Goal: Information Seeking & Learning: Check status

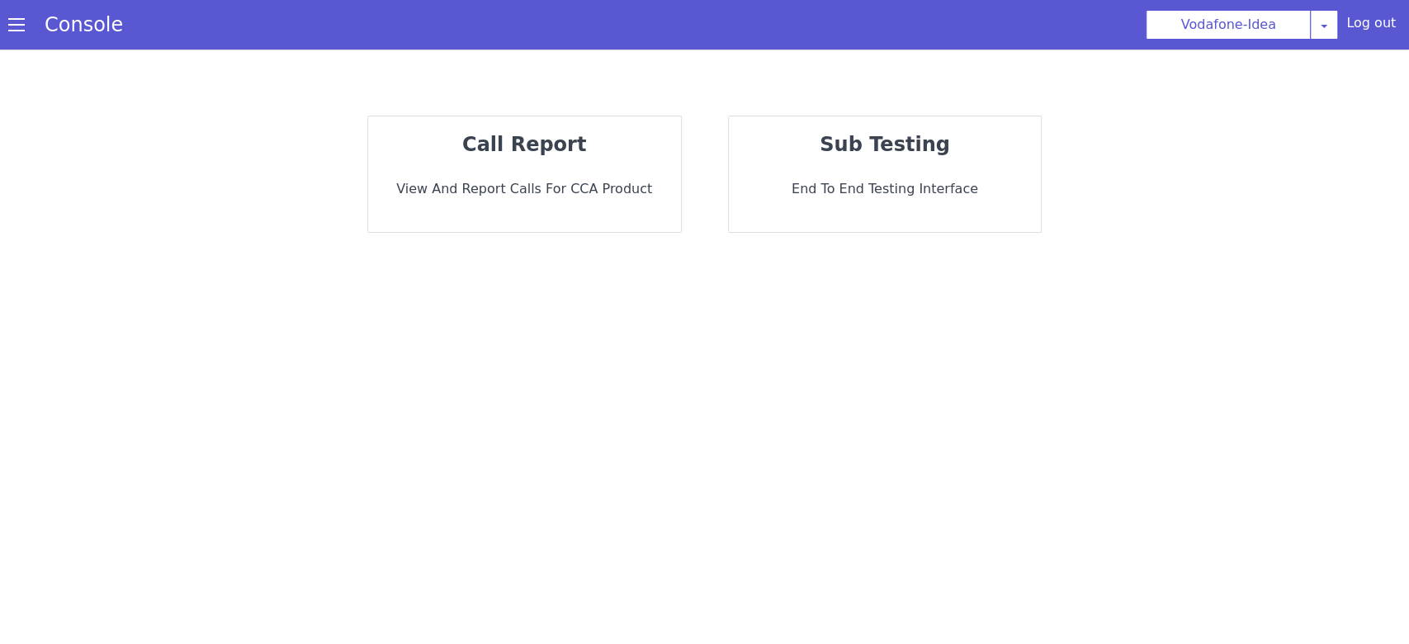
click at [1327, 29] on icon at bounding box center [1324, 25] width 13 height 13
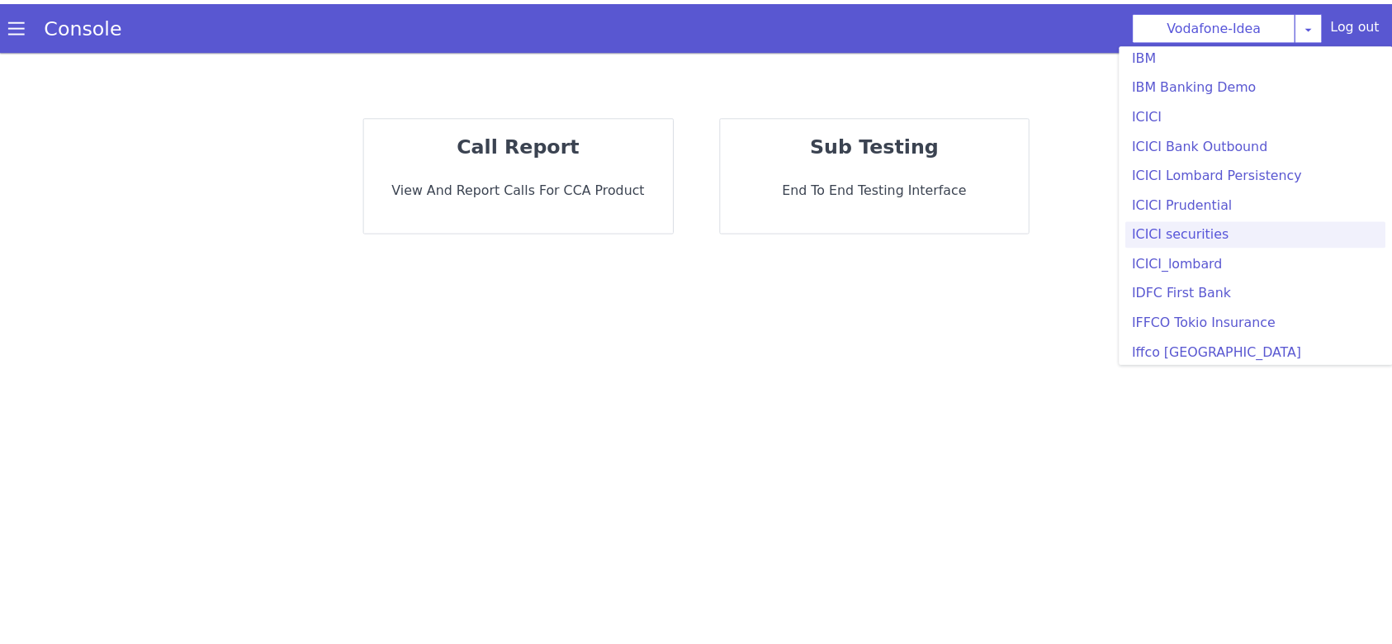
scroll to position [1871, 0]
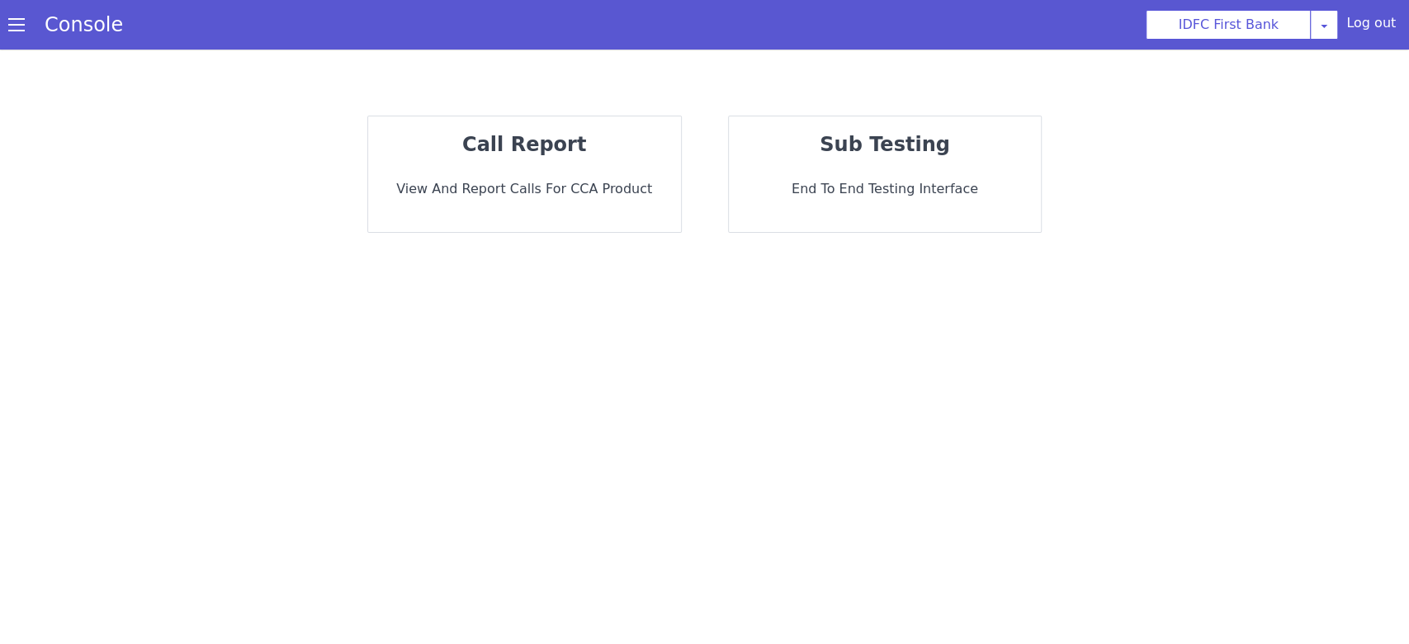
click at [629, 187] on p "View and report calls for CCA Product" at bounding box center [524, 189] width 286 height 20
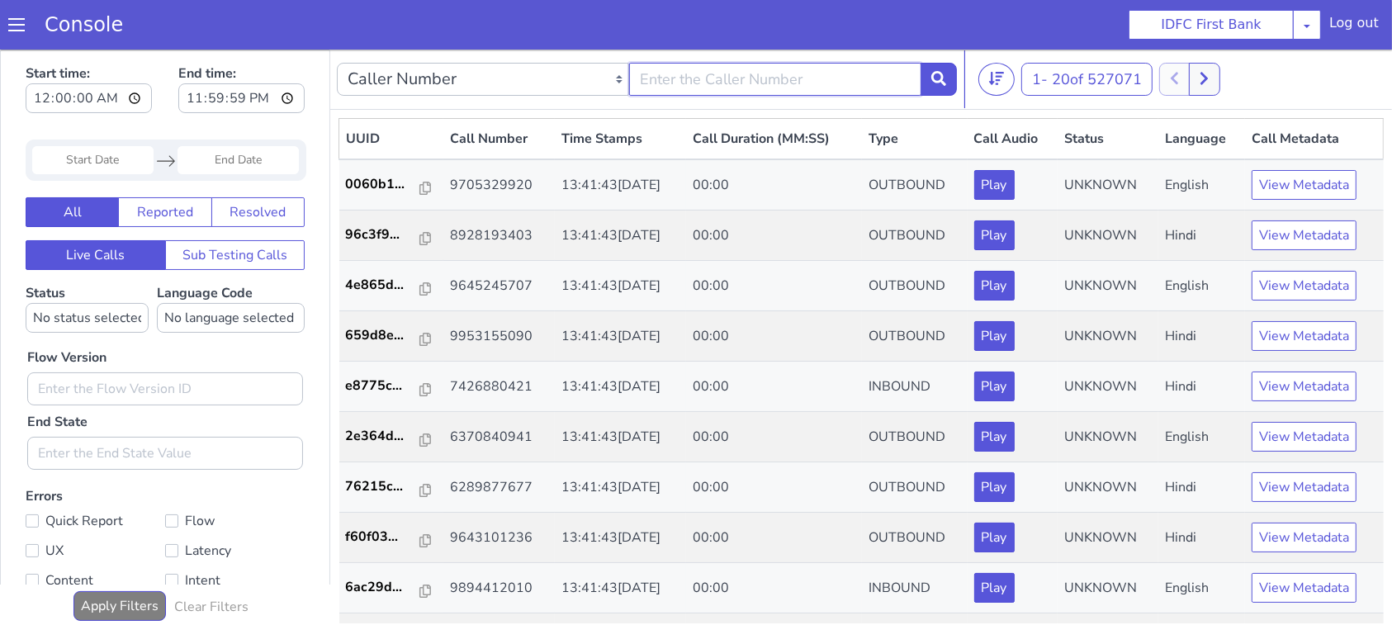
type input "9047996556"
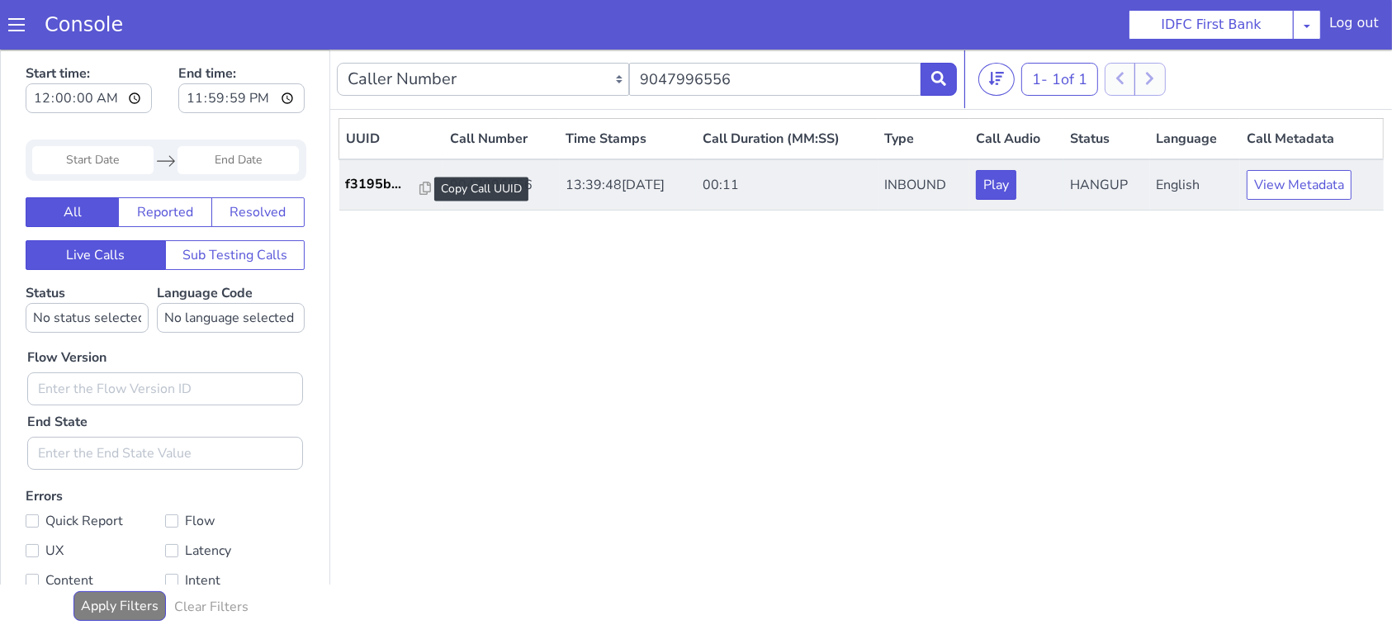
click at [419, 195] on div at bounding box center [425, 188] width 12 height 20
click at [427, 170] on icon at bounding box center [433, 168] width 12 height 13
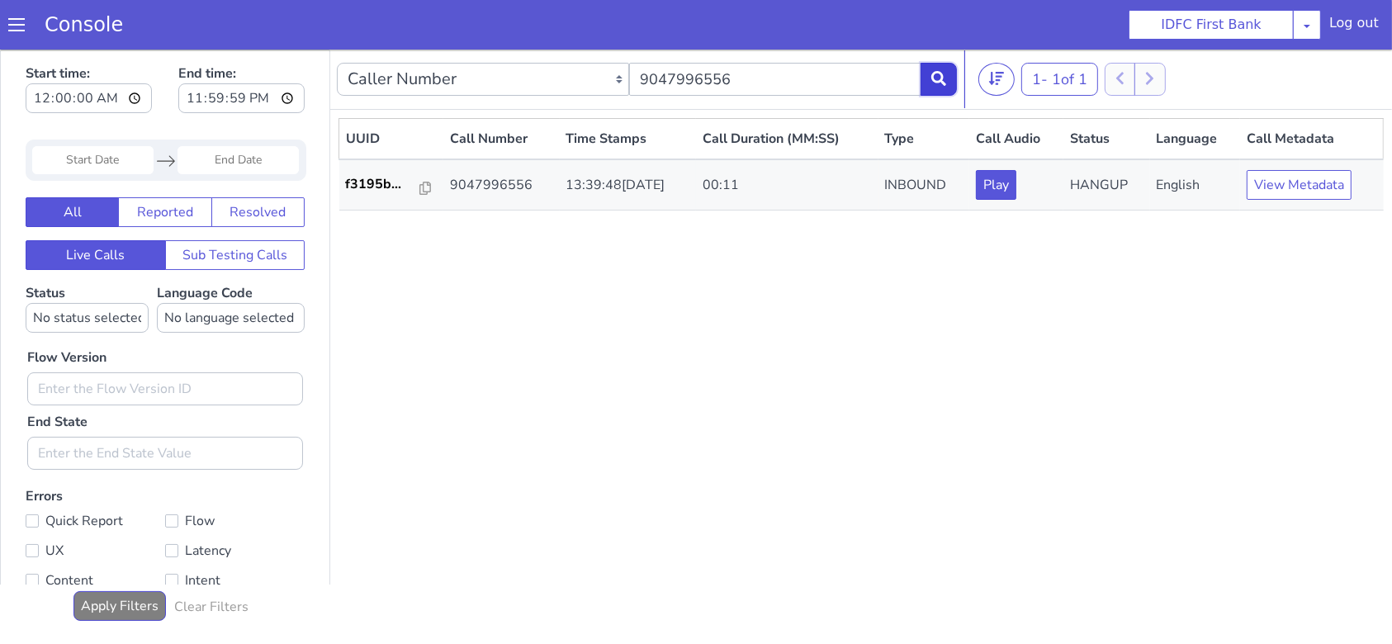
click at [945, 82] on button at bounding box center [938, 78] width 36 height 33
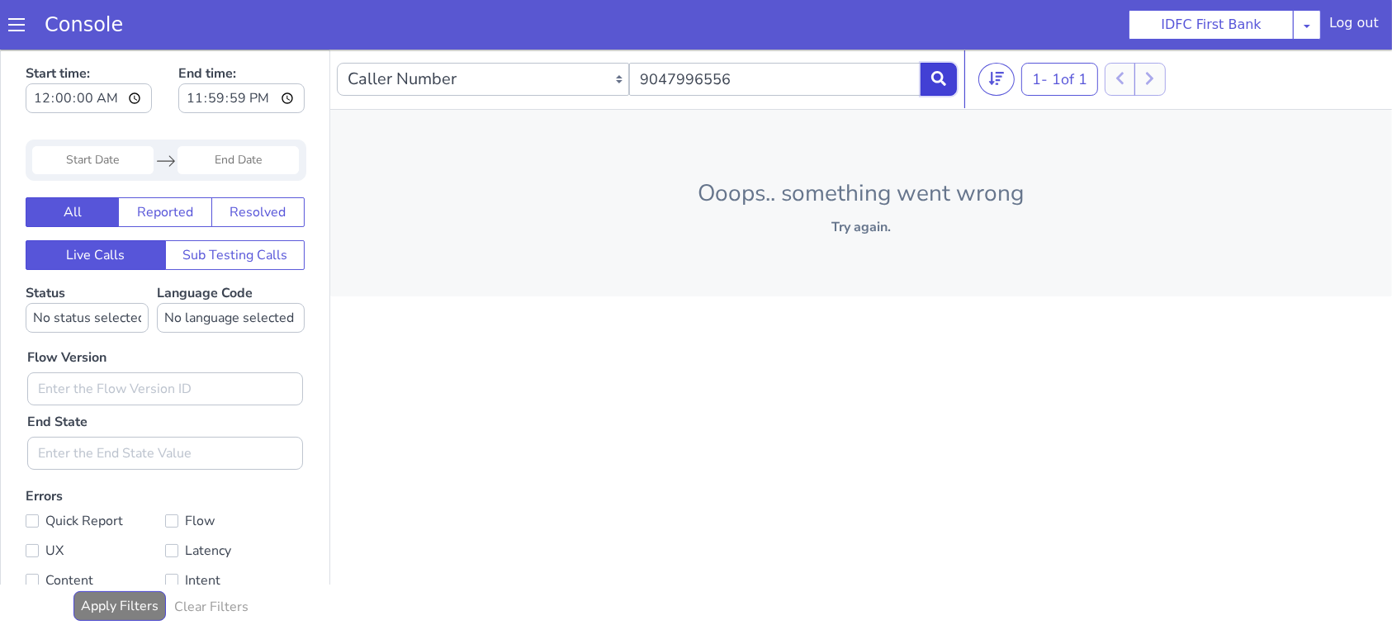
click at [937, 64] on button at bounding box center [946, 59] width 36 height 33
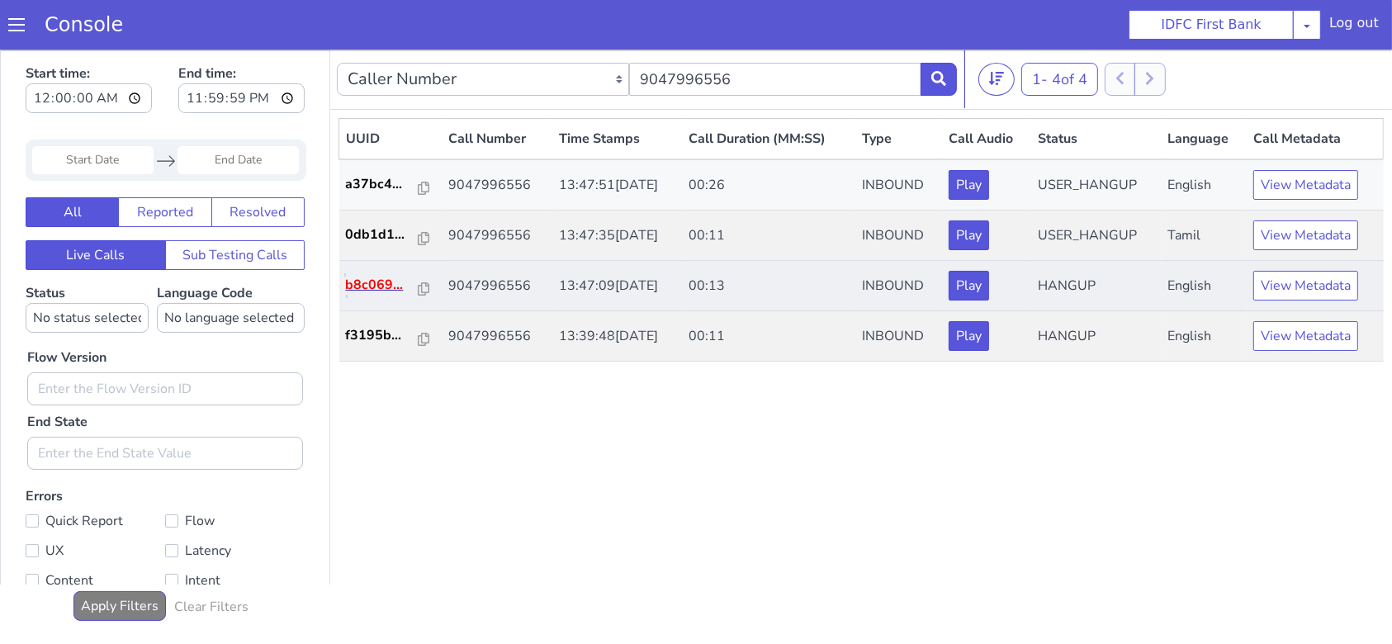
click at [384, 261] on p "b8c069..." at bounding box center [389, 265] width 73 height 20
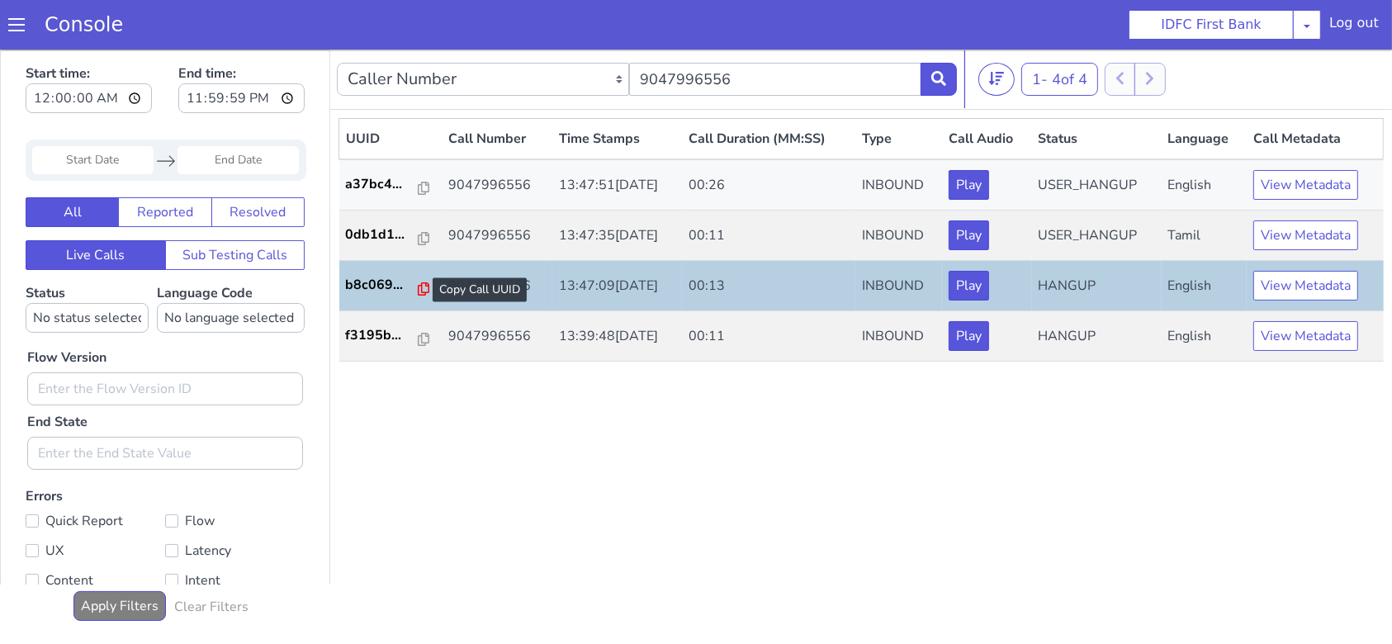
click at [543, 78] on icon at bounding box center [549, 79] width 12 height 13
click at [512, 28] on p "0db1d1..." at bounding box center [507, 24] width 73 height 20
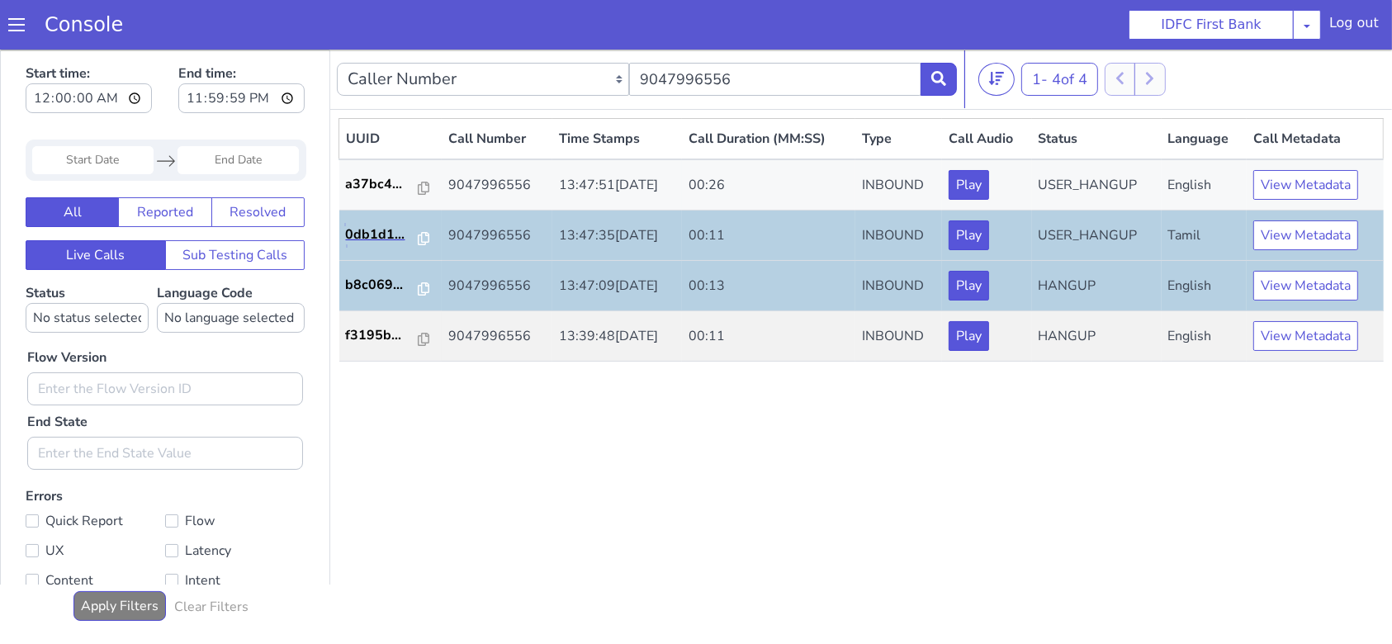
click at [516, 64] on link "0db1d1..." at bounding box center [484, 64] width 90 height 20
click at [486, 104] on icon at bounding box center [492, 105] width 12 height 13
click at [517, 12] on link "a37bc4..." at bounding box center [485, 13] width 90 height 20
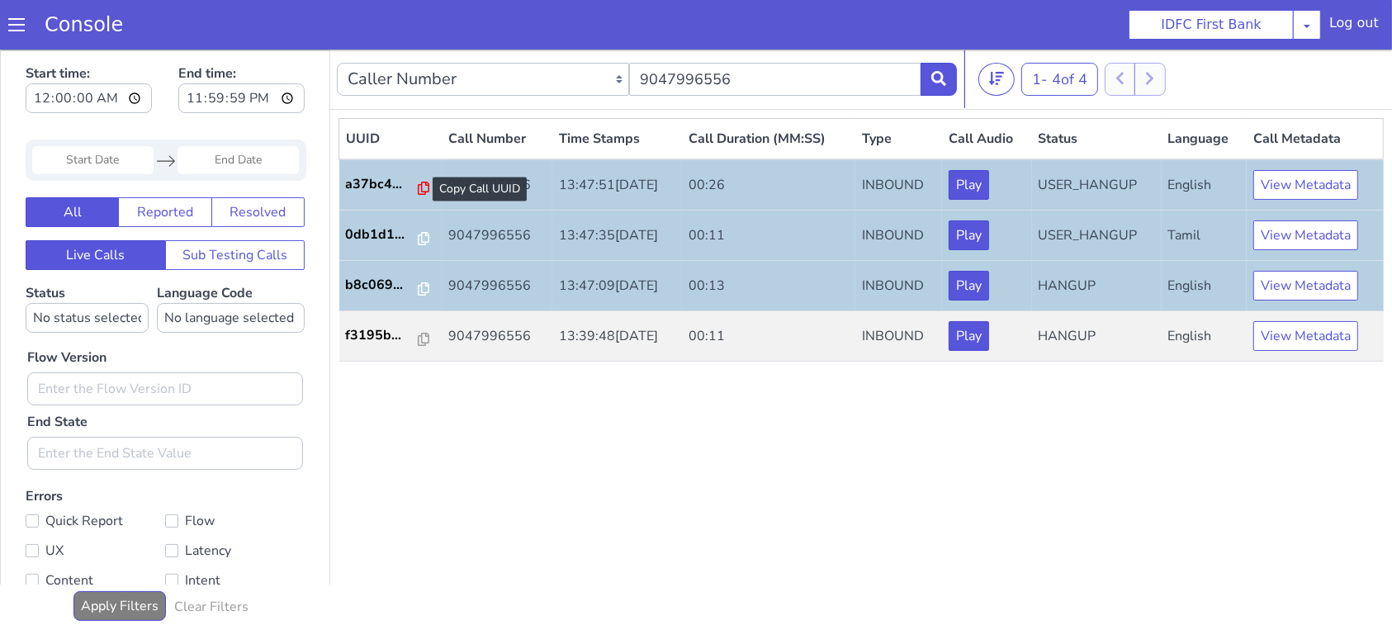
click at [425, 164] on icon at bounding box center [431, 169] width 12 height 13
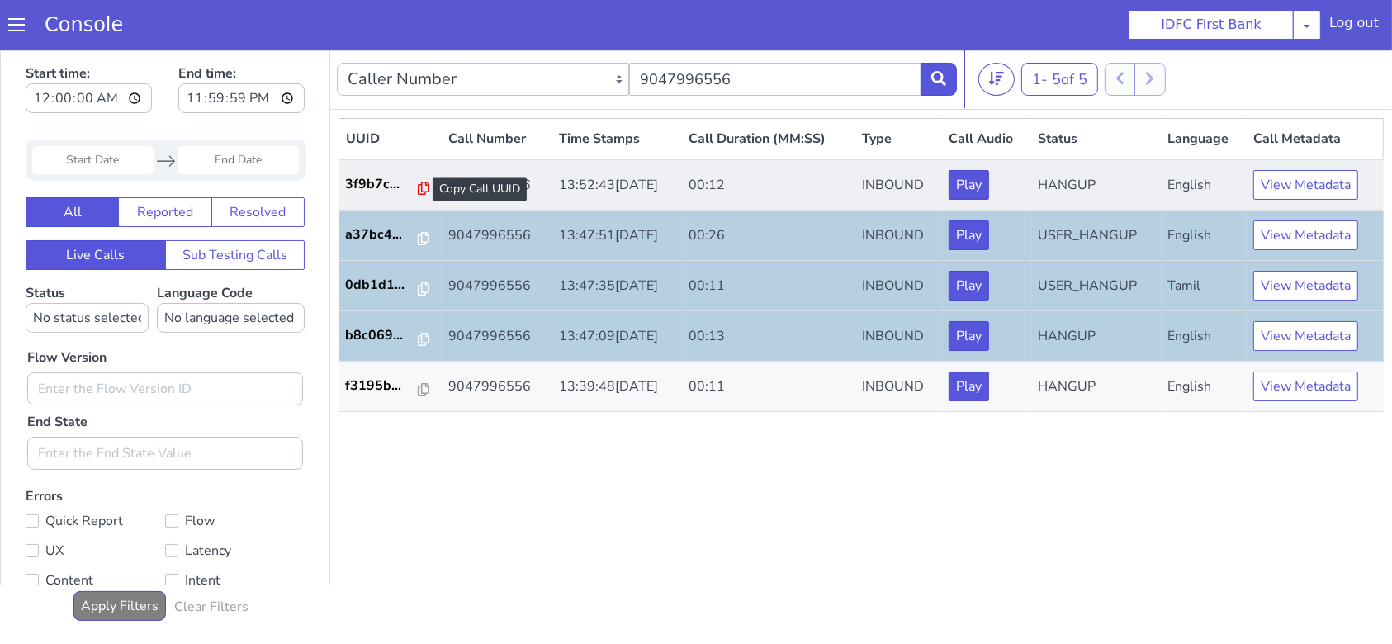
click at [427, 166] on icon at bounding box center [431, 168] width 12 height 13
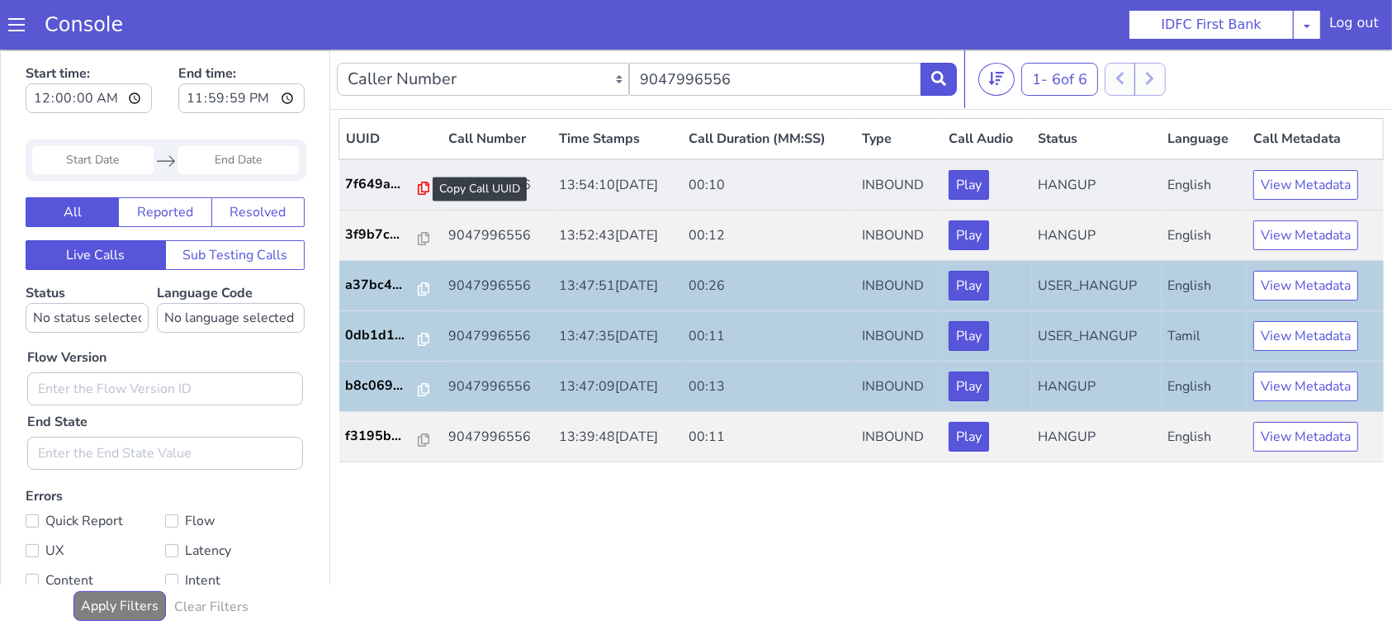
click at [427, 168] on icon at bounding box center [431, 168] width 12 height 13
click at [465, 10] on p "7f649a..." at bounding box center [476, 14] width 73 height 20
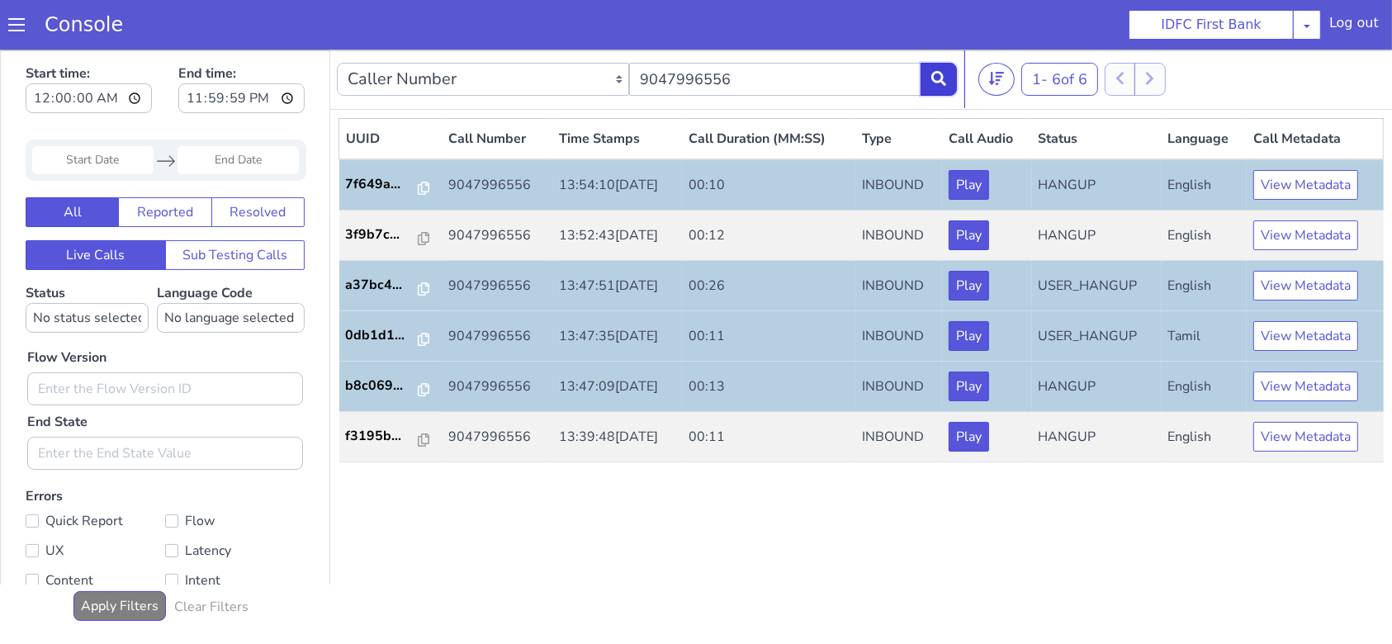
click at [945, 54] on icon at bounding box center [946, 58] width 15 height 15
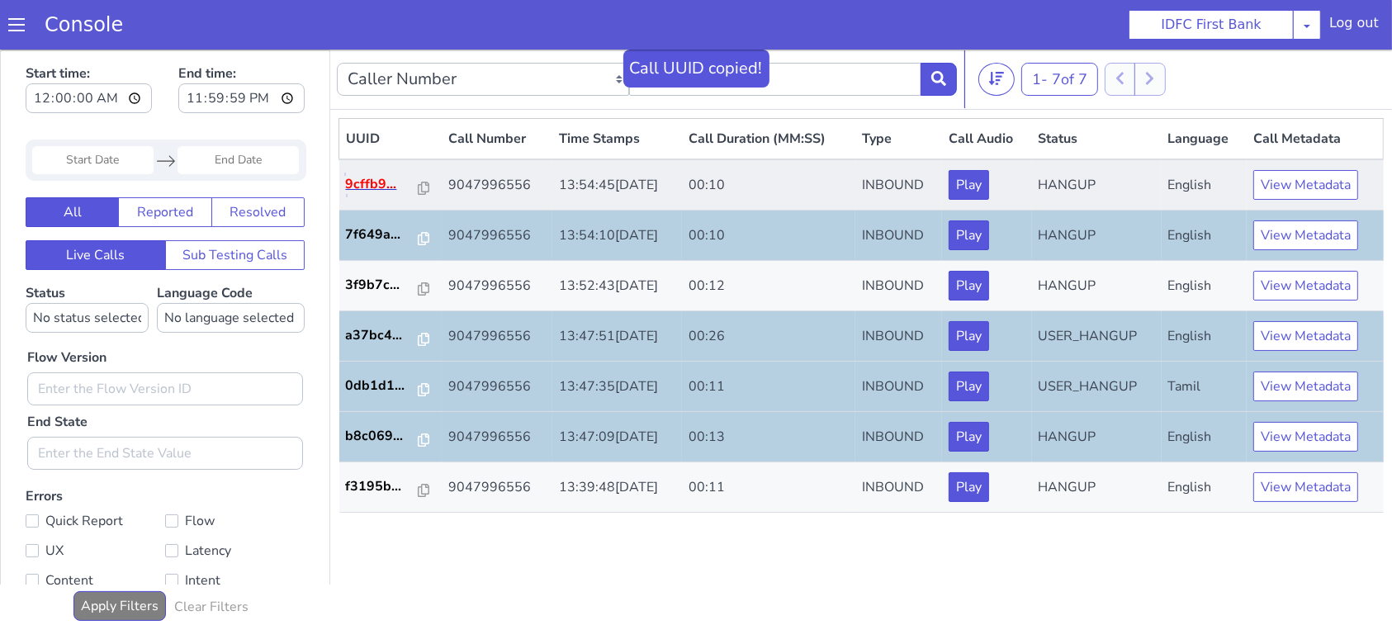
click at [379, 183] on p "9cffb9..." at bounding box center [382, 183] width 73 height 20
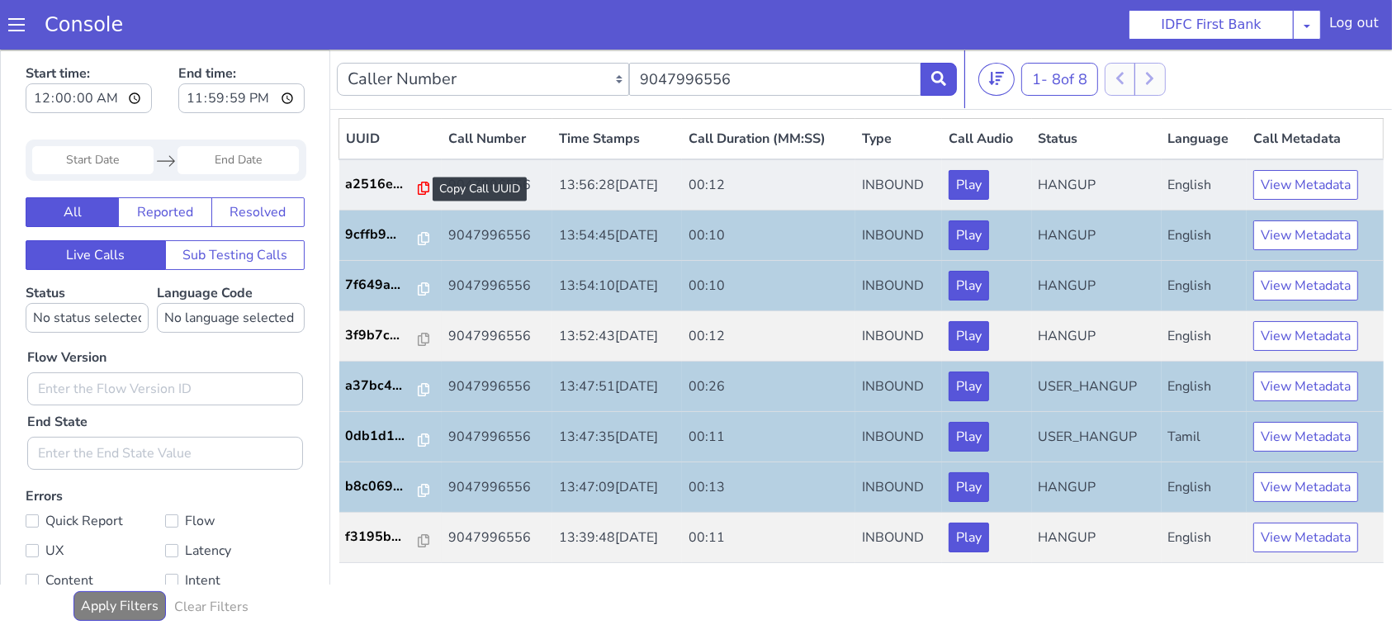
click at [486, 56] on icon at bounding box center [491, 55] width 12 height 13
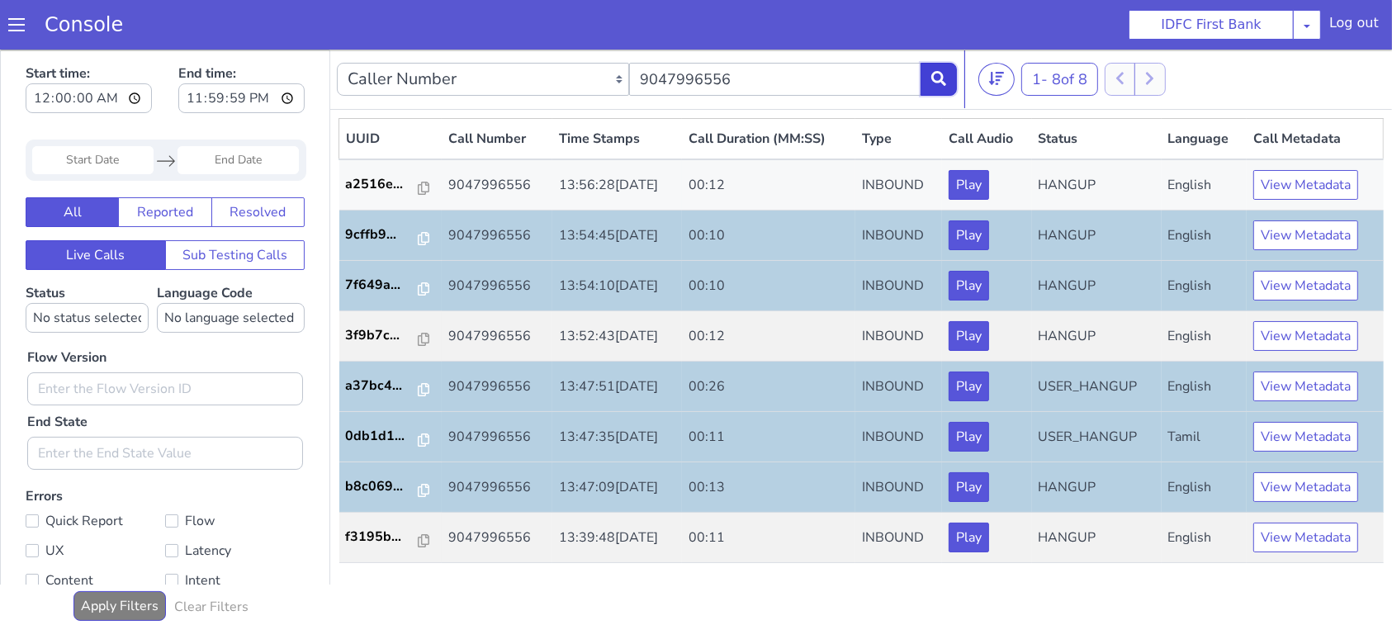
click at [947, 72] on button at bounding box center [946, 59] width 36 height 33
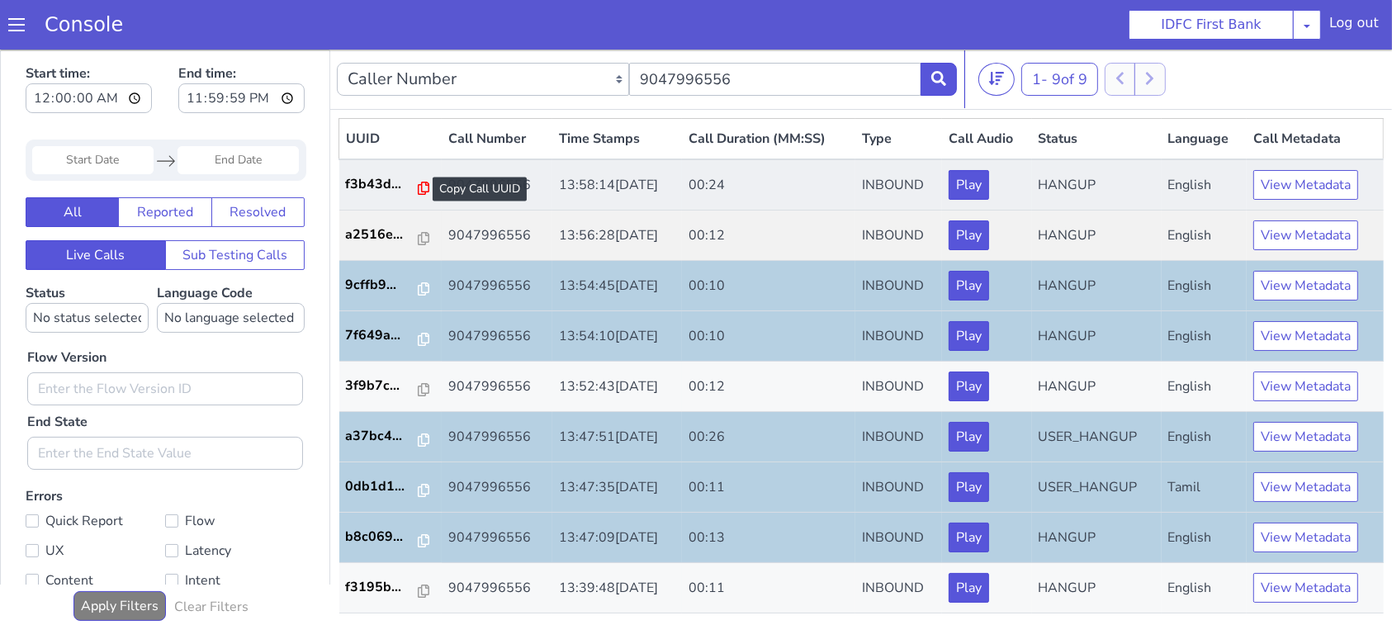
click at [396, 166] on p "f3b43d..." at bounding box center [389, 164] width 73 height 20
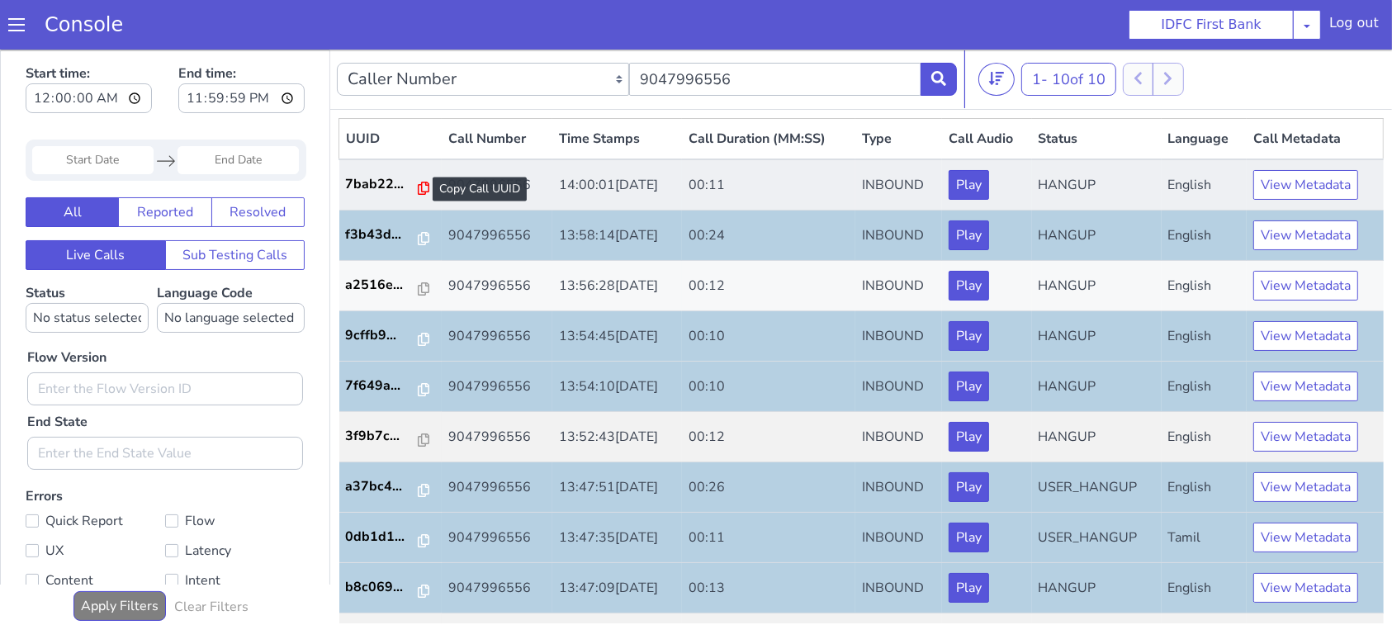
click at [425, 173] on icon at bounding box center [431, 168] width 12 height 13
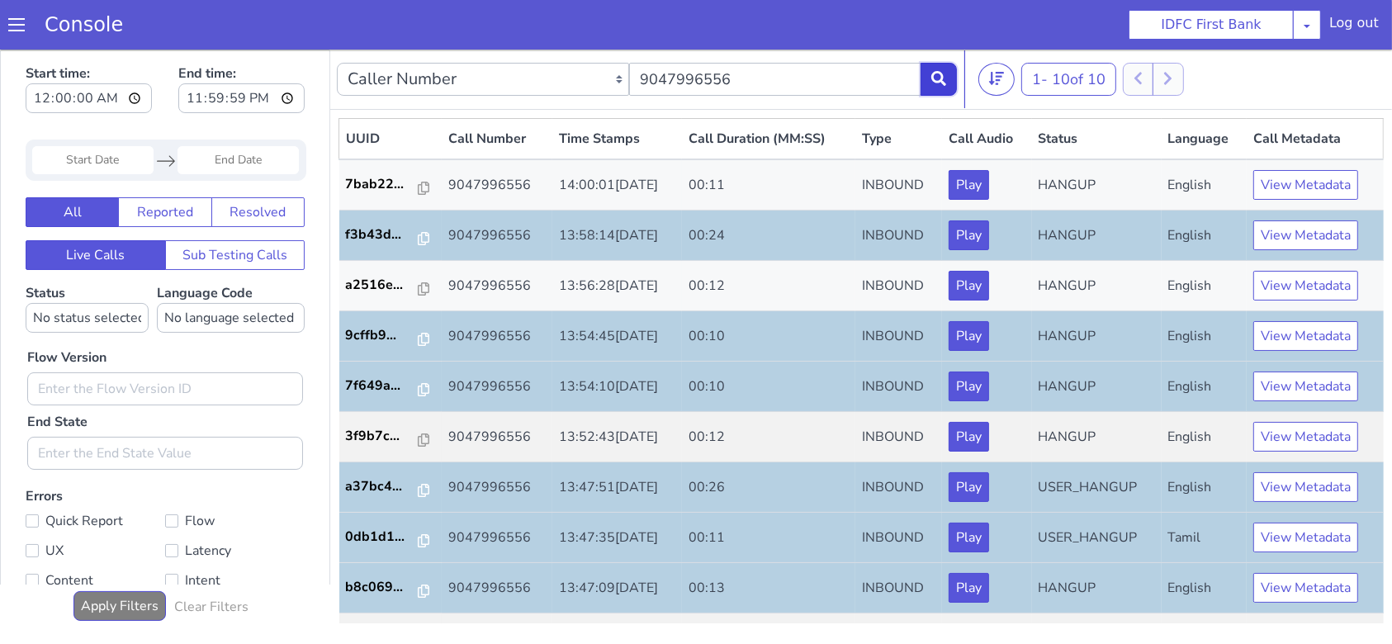
drag, startPoint x: 1067, startPoint y: -130, endPoint x: 1030, endPoint y: -247, distance: 122.7
click at [922, 7] on html "Start time: 00:00:00 End time: 23:59:59 Navigate forward to interact with the c…" at bounding box center [713, 304] width 1392 height 594
drag, startPoint x: 1100, startPoint y: -156, endPoint x: 1105, endPoint y: -173, distance: 17.8
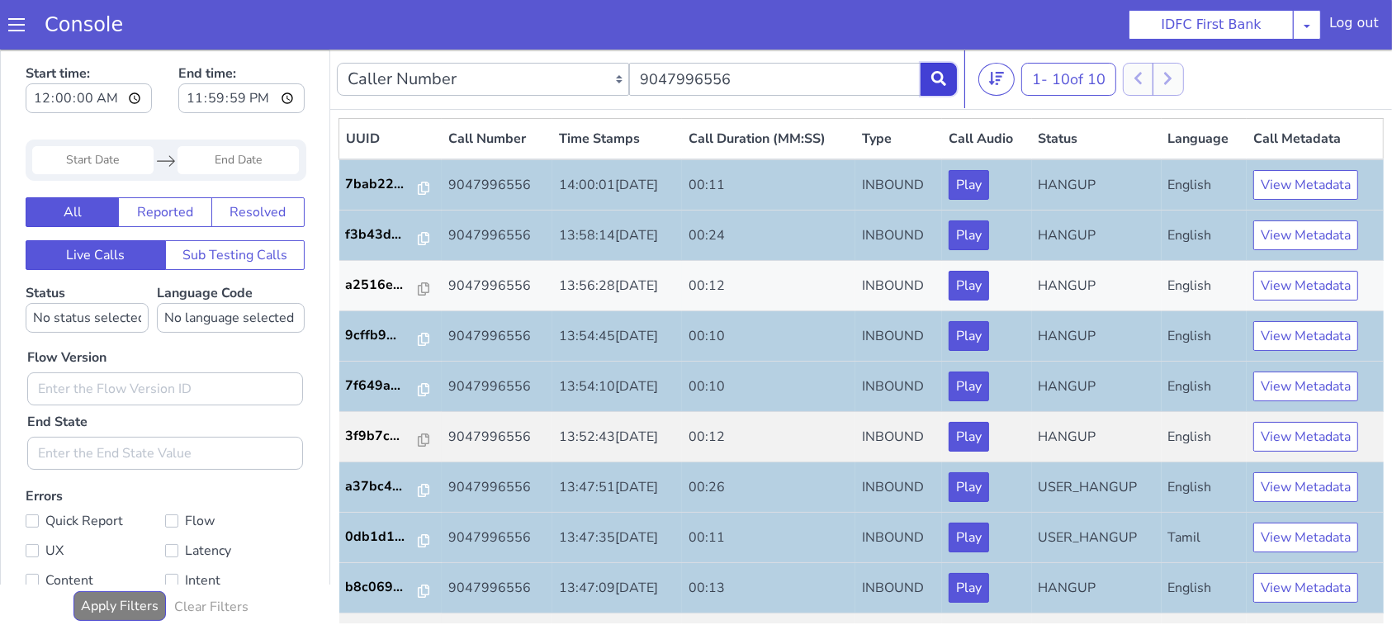
click at [947, 75] on button at bounding box center [938, 78] width 36 height 33
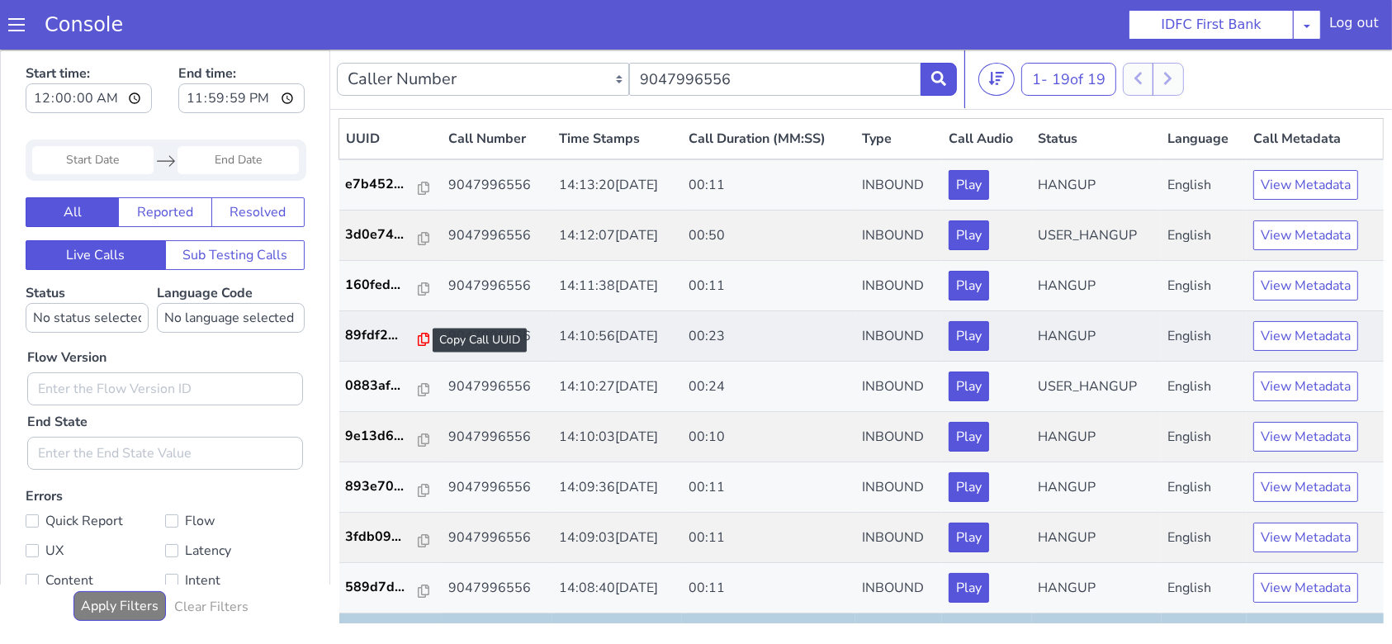
click at [681, 7] on icon at bounding box center [685, 4] width 12 height 13
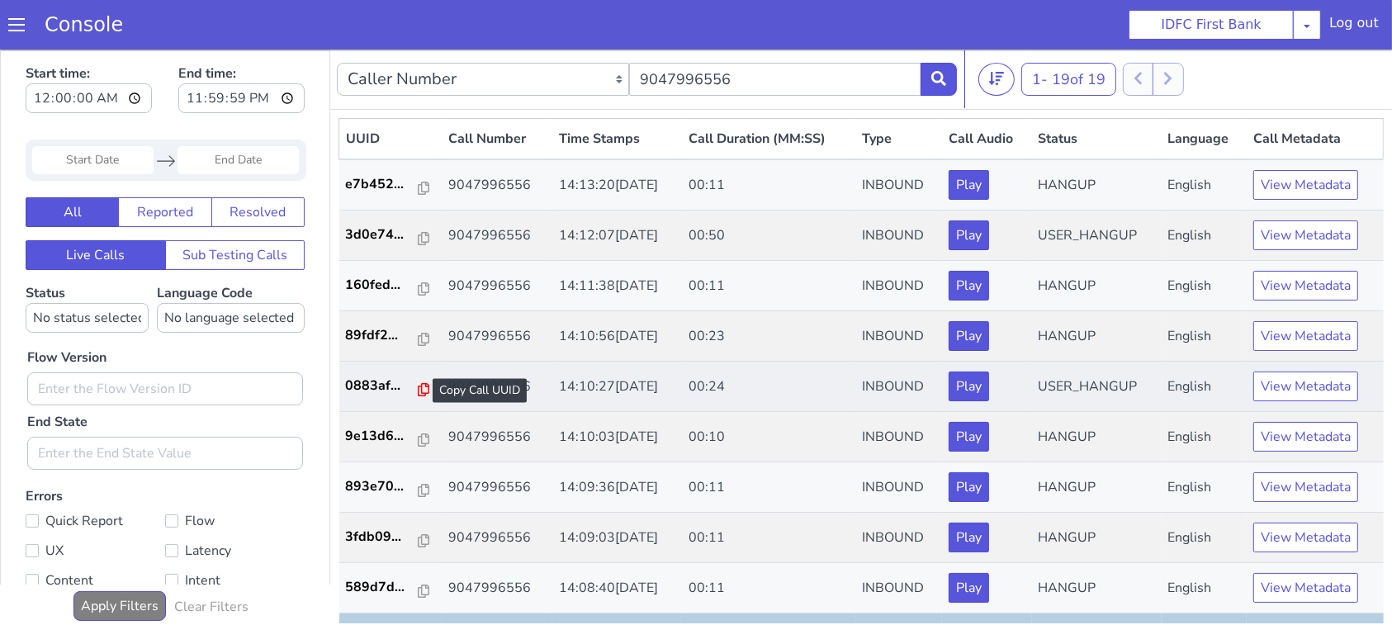
click at [512, 216] on icon at bounding box center [518, 219] width 12 height 13
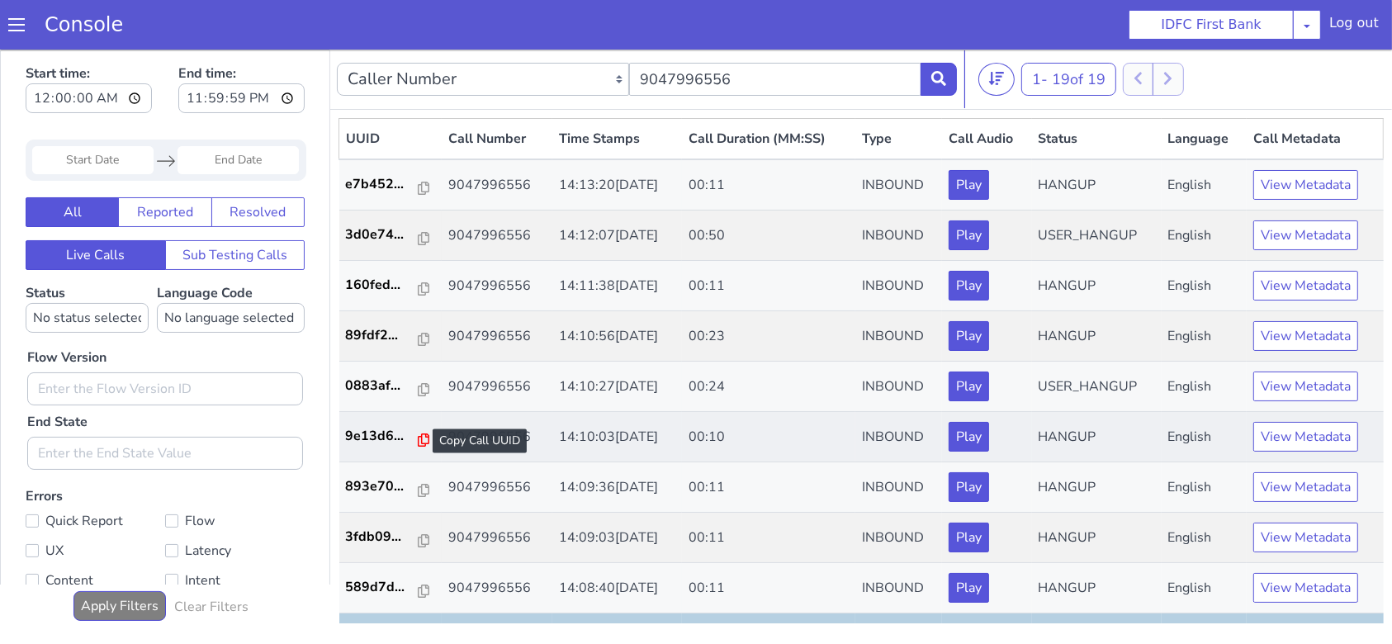
click at [626, 145] on icon at bounding box center [632, 146] width 12 height 13
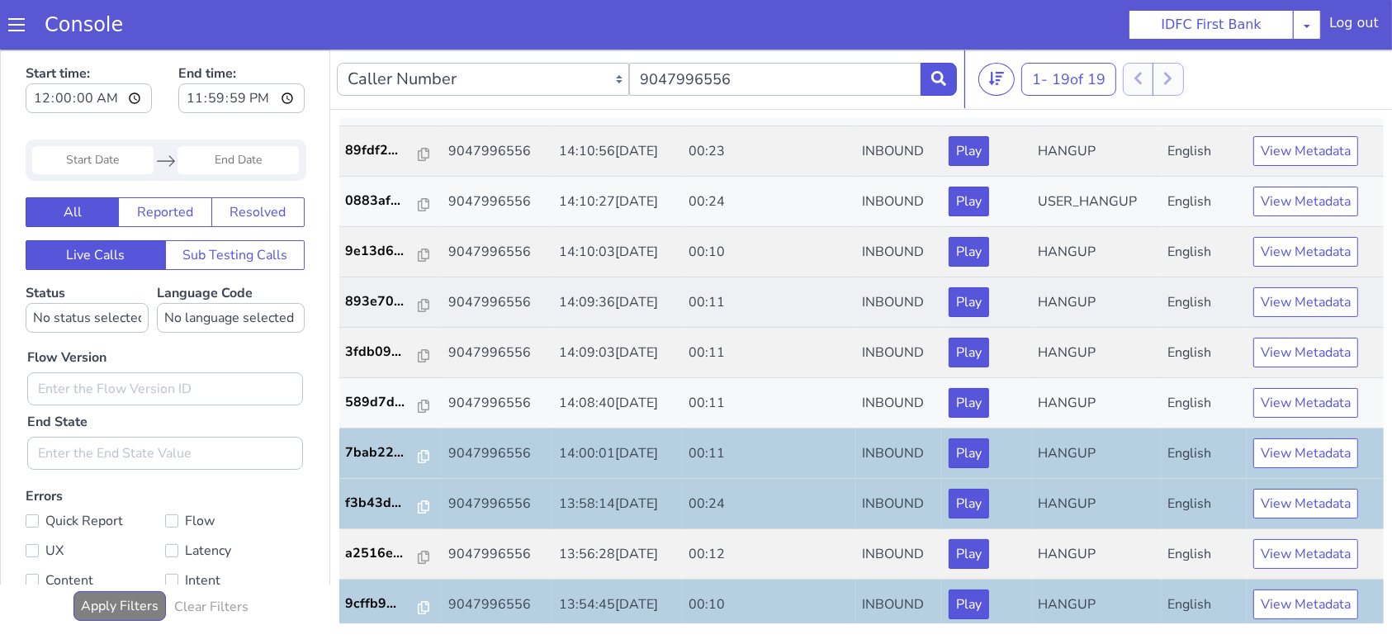
scroll to position [220, 0]
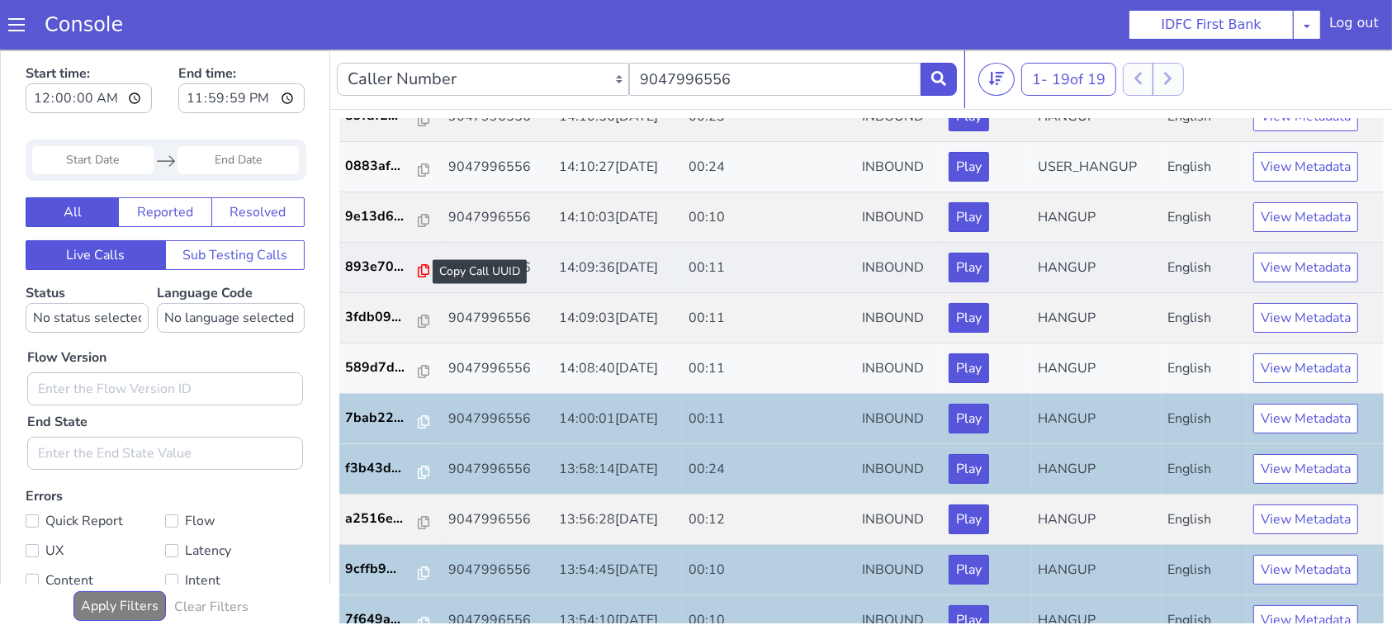
click at [425, 244] on icon at bounding box center [431, 250] width 12 height 13
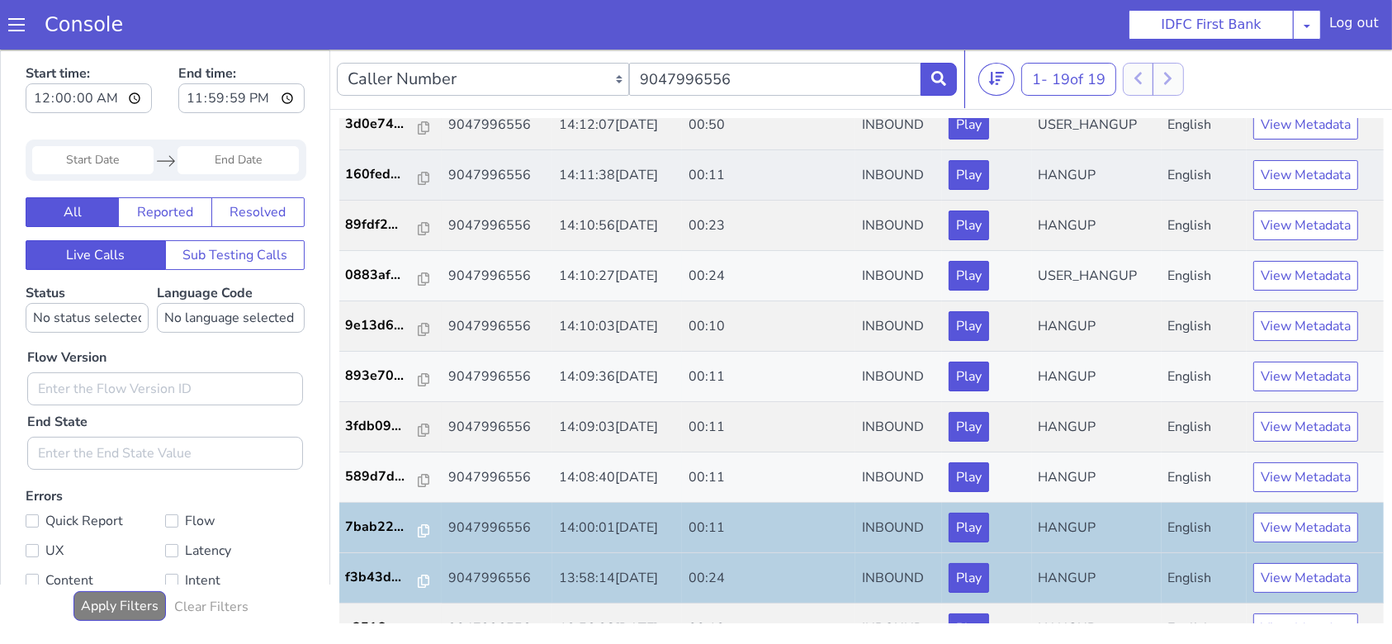
scroll to position [0, 0]
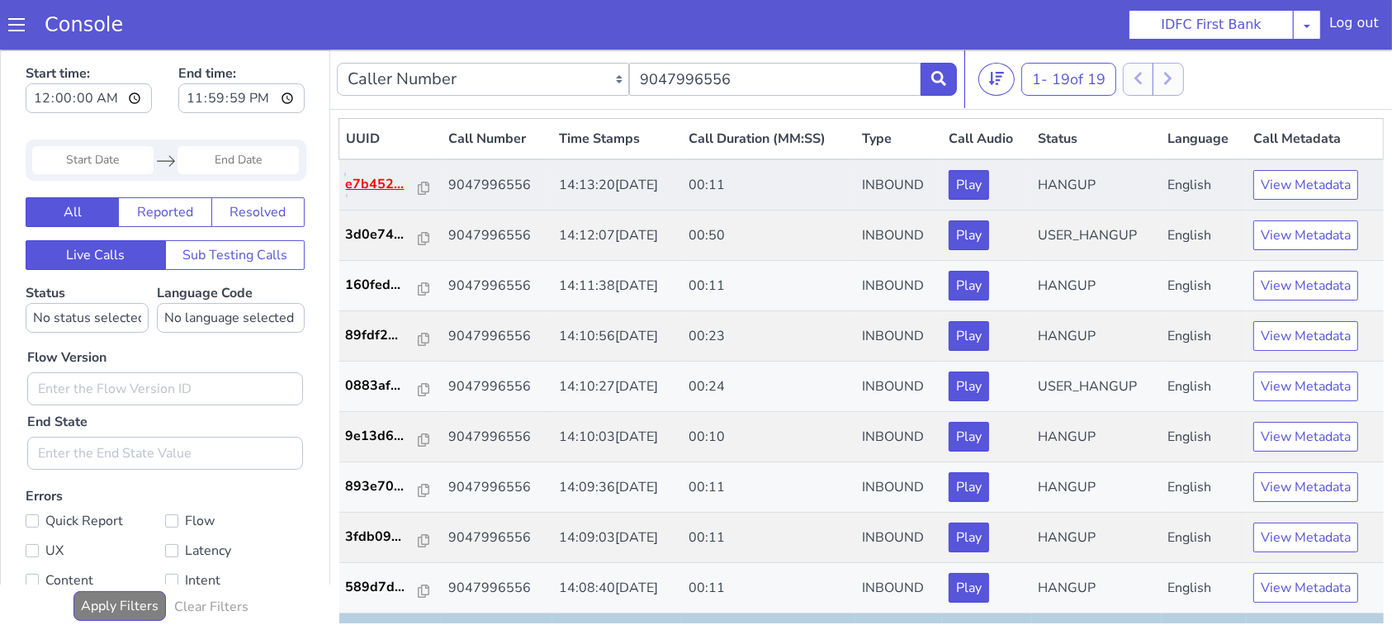
click at [477, 10] on p "e7b452..." at bounding box center [476, 14] width 73 height 20
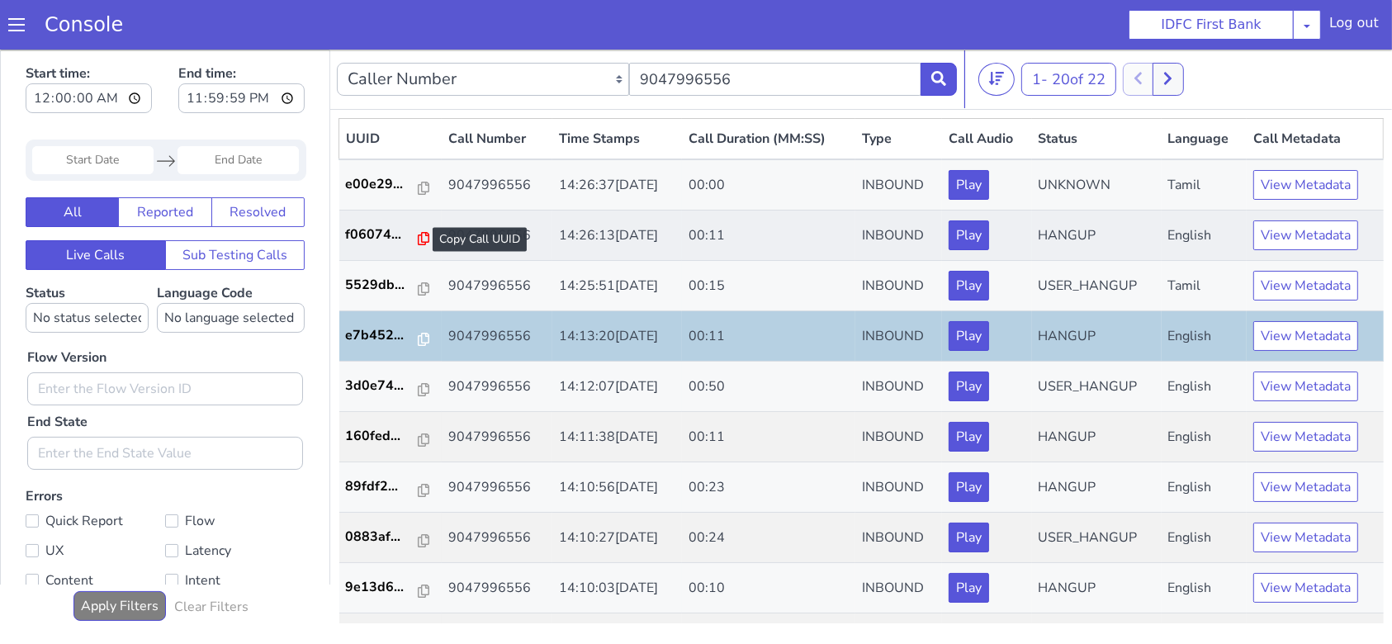
click at [435, 193] on icon at bounding box center [441, 196] width 12 height 13
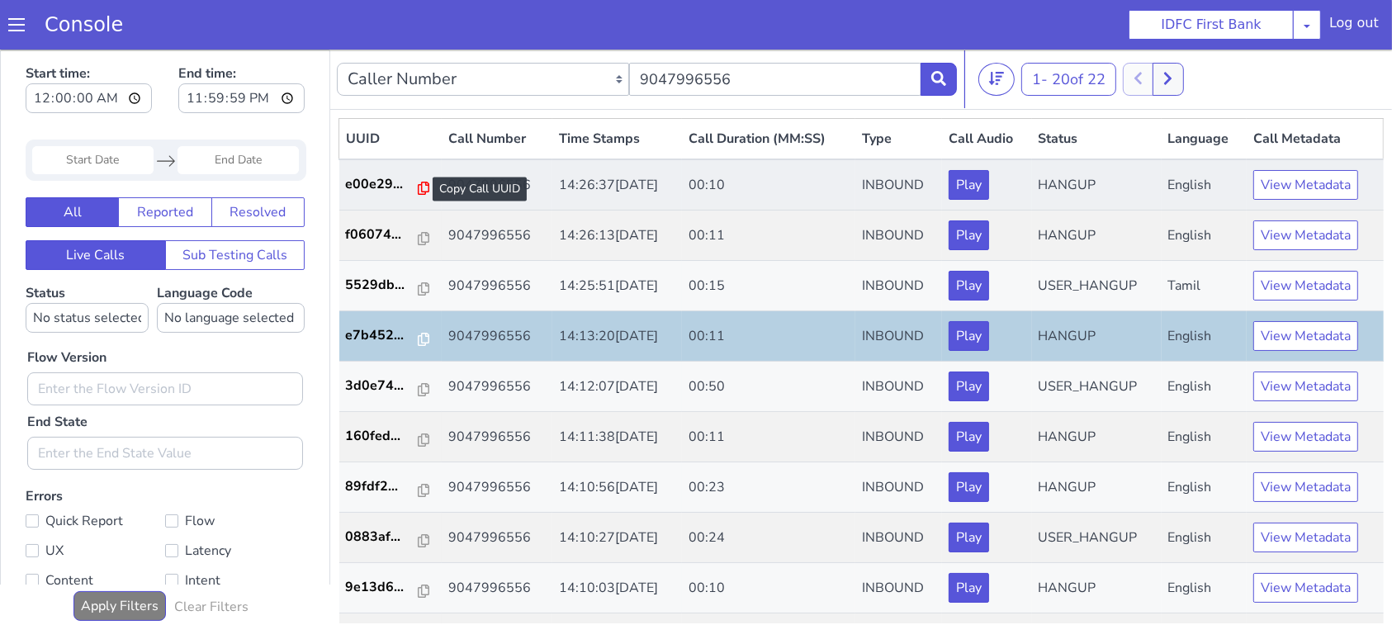
click at [438, 146] on icon at bounding box center [441, 146] width 12 height 13
